Goal: Book appointment/travel/reservation

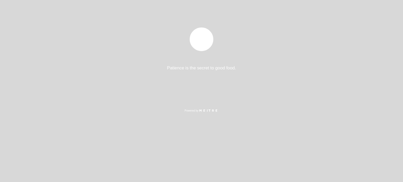
select select "es"
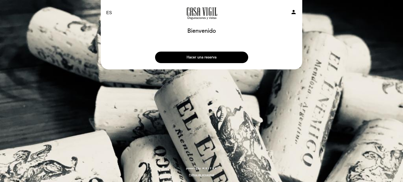
click at [234, 57] on button "Hacer una reserva" at bounding box center [201, 58] width 93 height 12
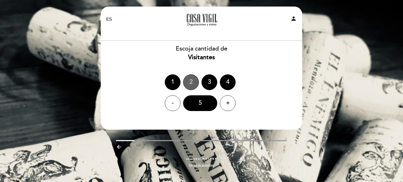
click at [190, 80] on div "2" at bounding box center [191, 82] width 16 height 16
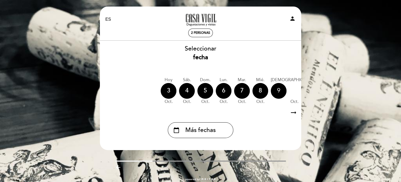
click at [277, 91] on div "9" at bounding box center [279, 91] width 16 height 16
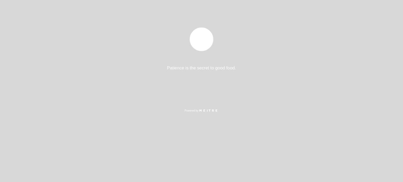
select select "es"
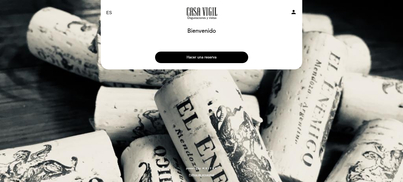
click at [217, 60] on button "Hacer una reserva" at bounding box center [201, 58] width 93 height 12
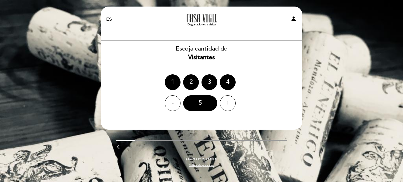
click at [195, 77] on div "2" at bounding box center [191, 82] width 16 height 16
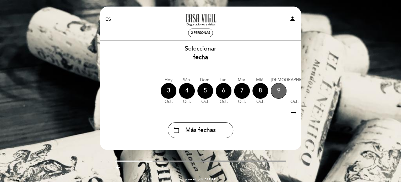
click at [281, 90] on div "9" at bounding box center [279, 91] width 16 height 16
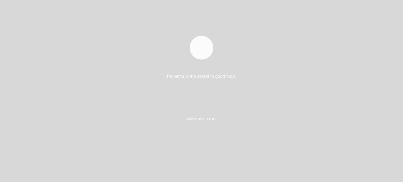
select select "es"
